Goal: Task Accomplishment & Management: Use online tool/utility

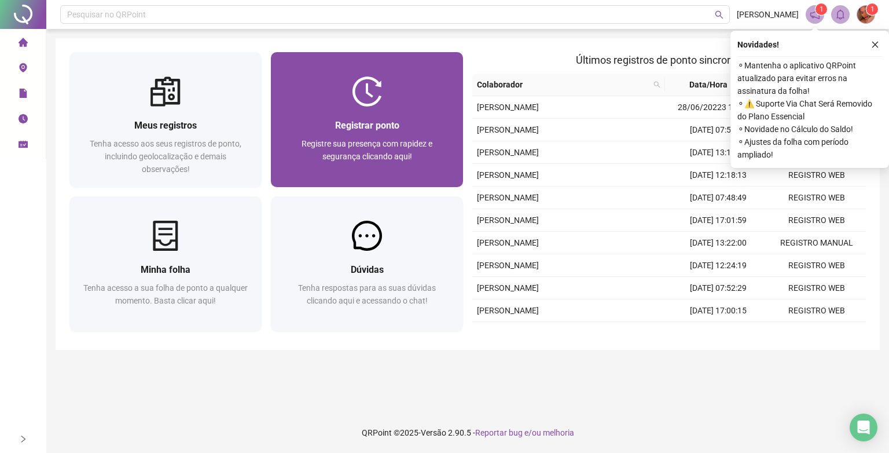
click at [405, 126] on div "Registrar ponto" at bounding box center [367, 125] width 164 height 14
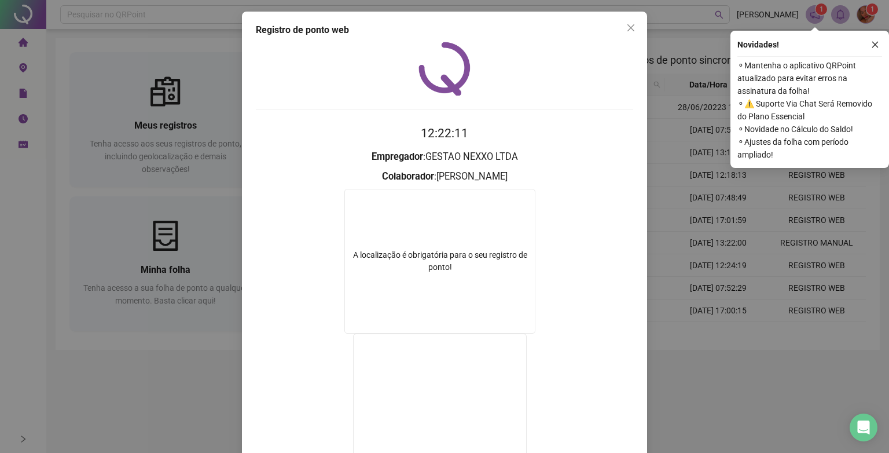
click at [629, 31] on icon "close" at bounding box center [631, 27] width 7 height 7
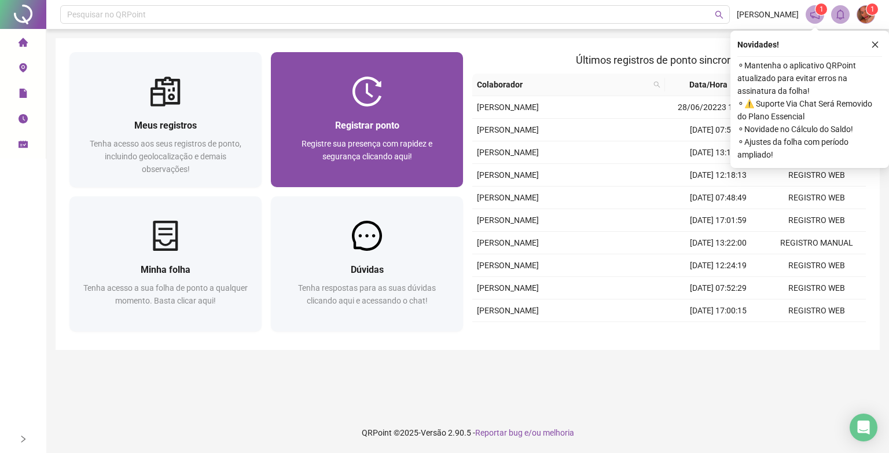
click at [414, 109] on div "Registrar ponto Registre sua presença com rapidez e segurança clicando aqui!" at bounding box center [367, 147] width 192 height 80
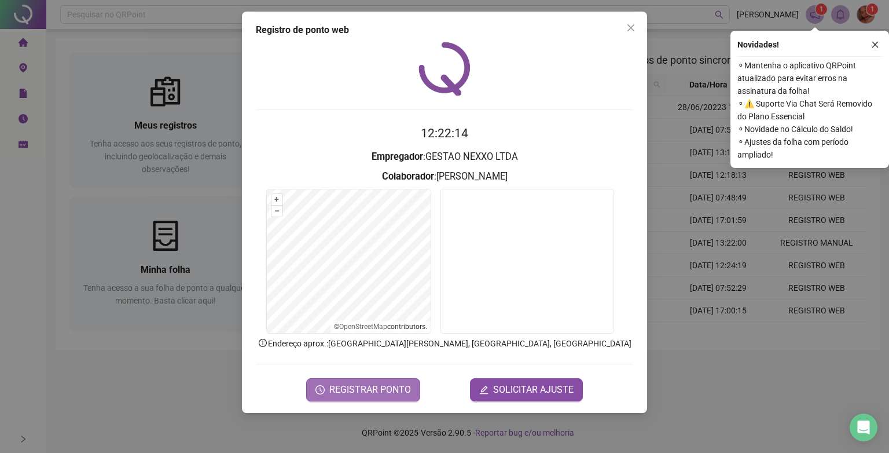
click at [379, 391] on span "REGISTRAR PONTO" at bounding box center [371, 390] width 82 height 14
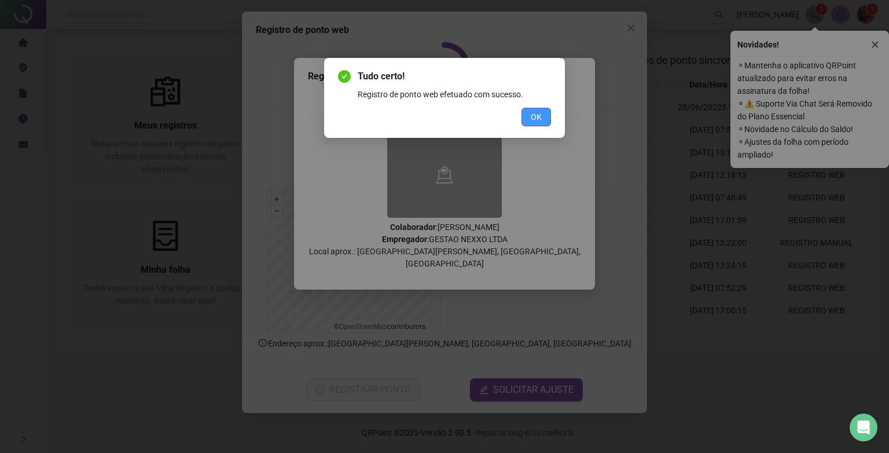
click at [535, 118] on span "OK" at bounding box center [536, 117] width 11 height 13
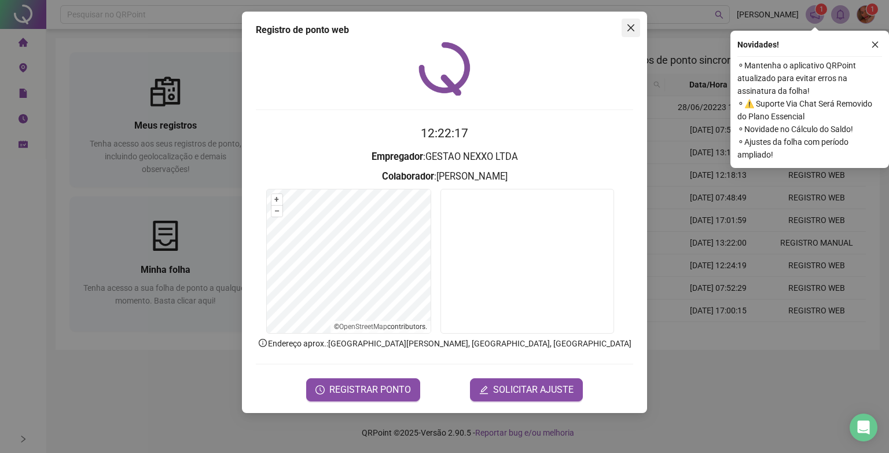
click at [626, 34] on button "Close" at bounding box center [631, 28] width 19 height 19
